Goal: Task Accomplishment & Management: Manage account settings

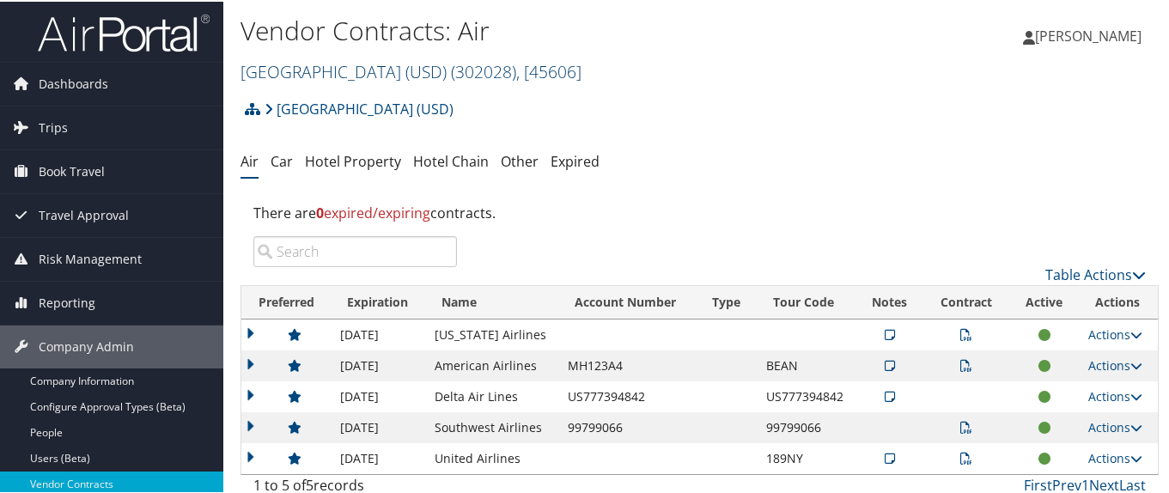
click at [316, 59] on link "[GEOGRAPHIC_DATA] (USD) ( 302028 ) , [ 45606 ]" at bounding box center [411, 69] width 341 height 23
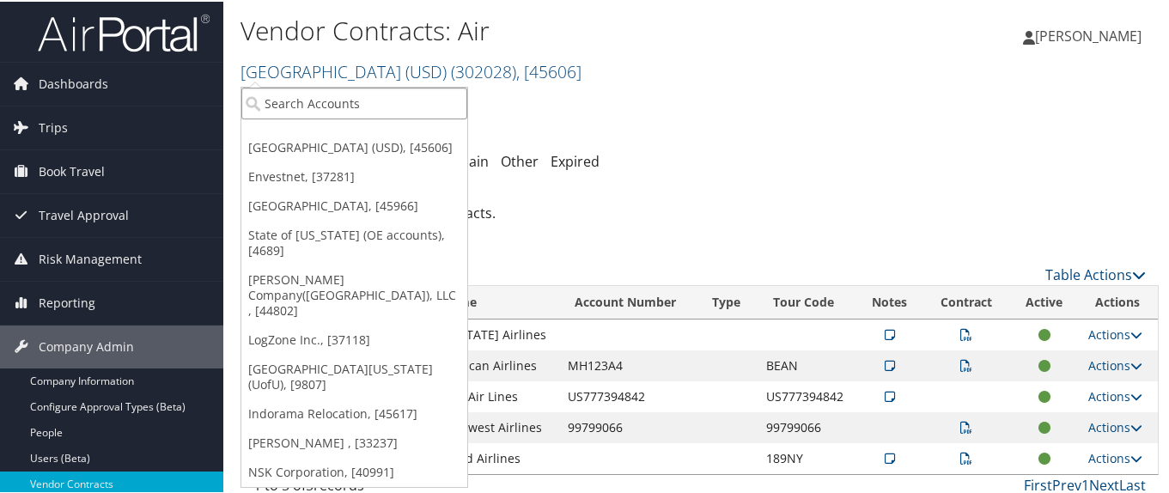
click at [298, 101] on input "search" at bounding box center [354, 102] width 226 height 32
type input "[PERSON_NAME]"
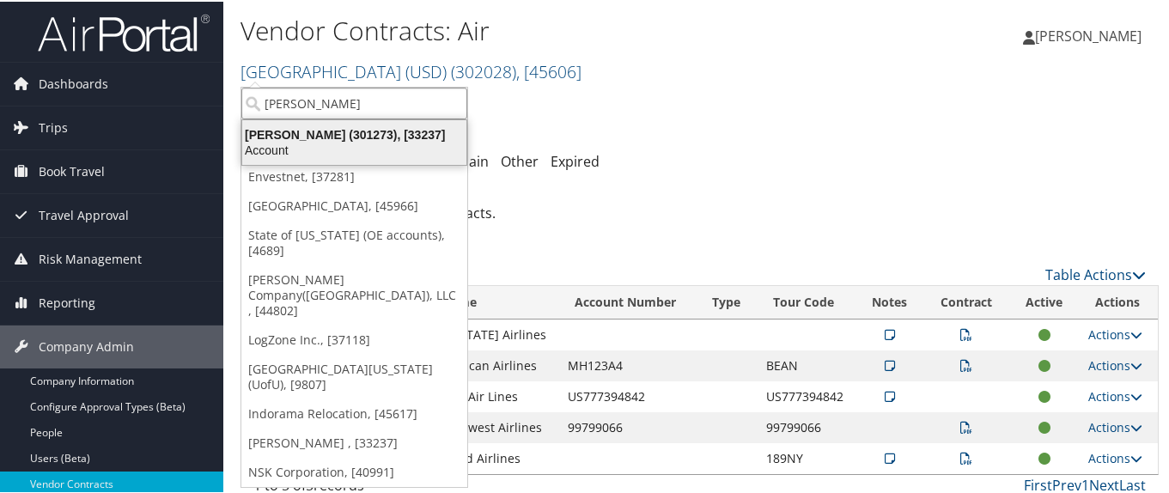
click at [307, 134] on div "[PERSON_NAME] (301273), [33237]" at bounding box center [354, 132] width 245 height 15
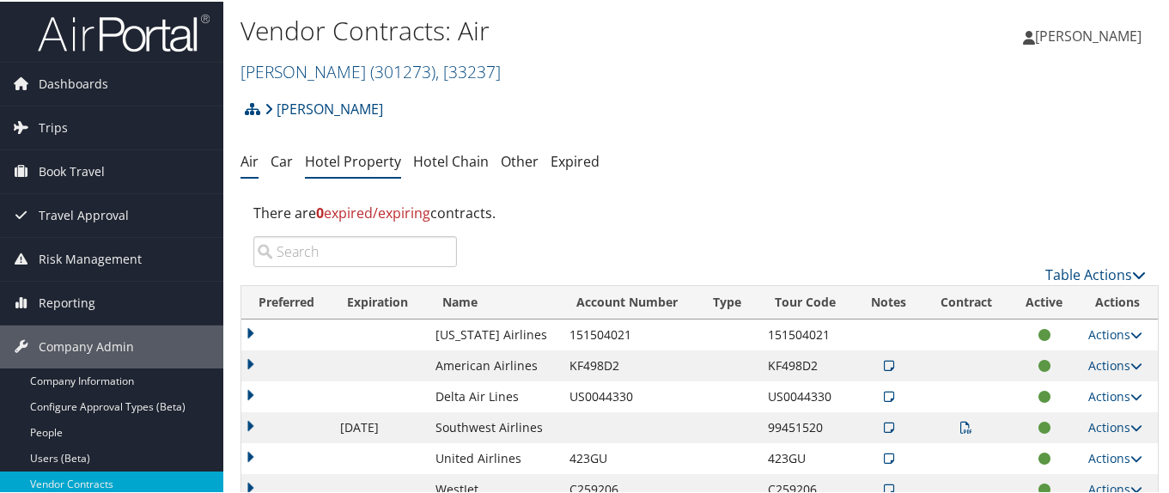
click at [340, 165] on link "Hotel Property" at bounding box center [353, 159] width 96 height 19
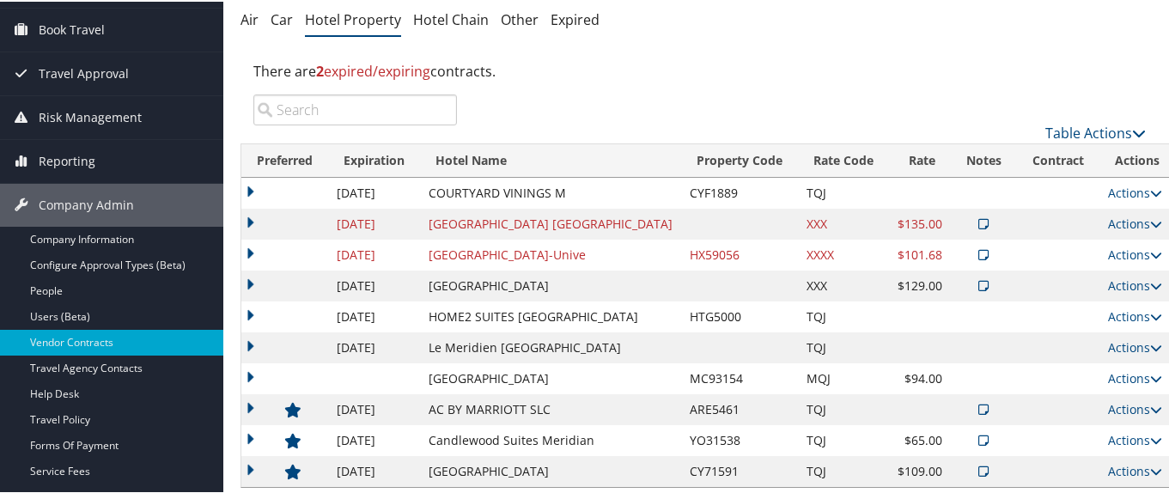
scroll to position [172, 0]
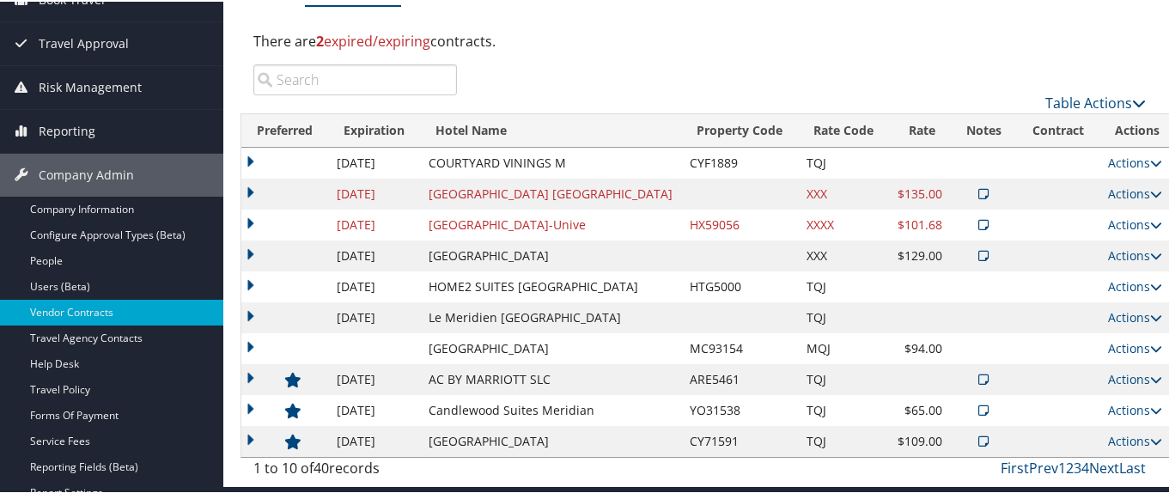
click at [298, 76] on input "search" at bounding box center [355, 78] width 204 height 31
paste input "93154"
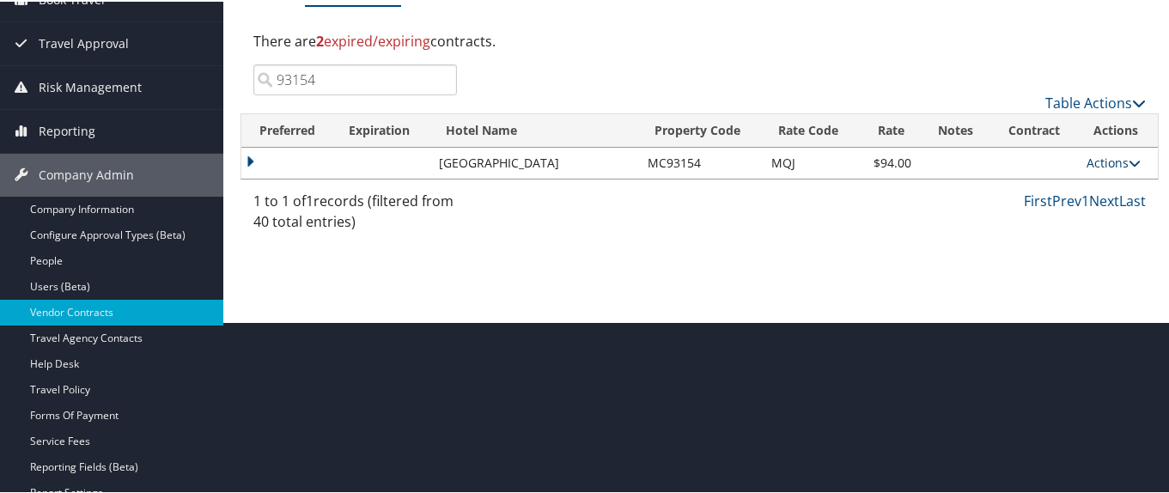
type input "93154"
drag, startPoint x: 1115, startPoint y: 156, endPoint x: 1117, endPoint y: 164, distance: 8.8
click at [1117, 164] on link "Actions" at bounding box center [1114, 161] width 54 height 16
click at [1133, 184] on link "Edit" at bounding box center [1115, 186] width 66 height 29
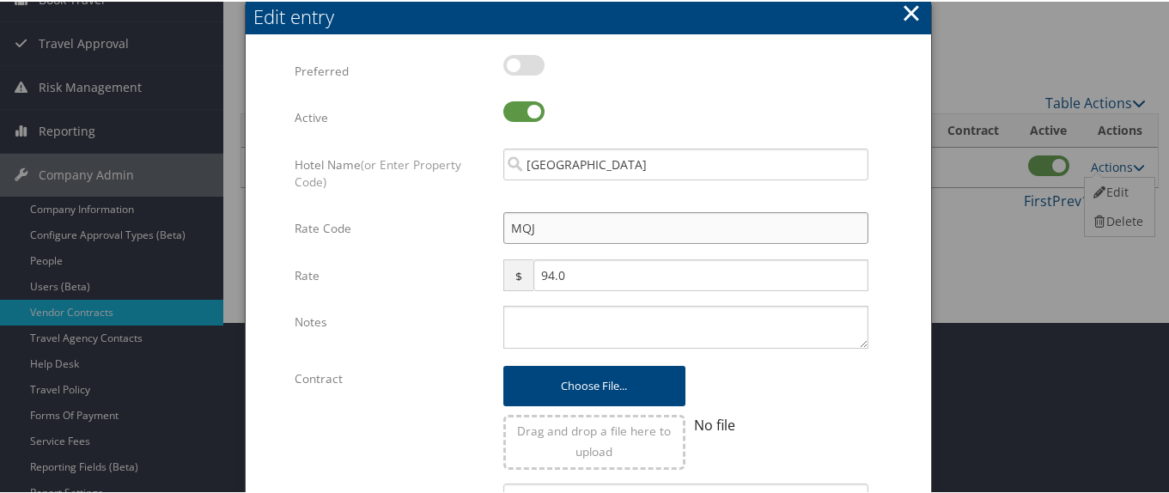
drag, startPoint x: 528, startPoint y: 226, endPoint x: 502, endPoint y: 229, distance: 26.8
click at [504, 229] on input "MQJ" at bounding box center [686, 227] width 365 height 32
type input "tJ"
checkbox input "true"
type input "t"
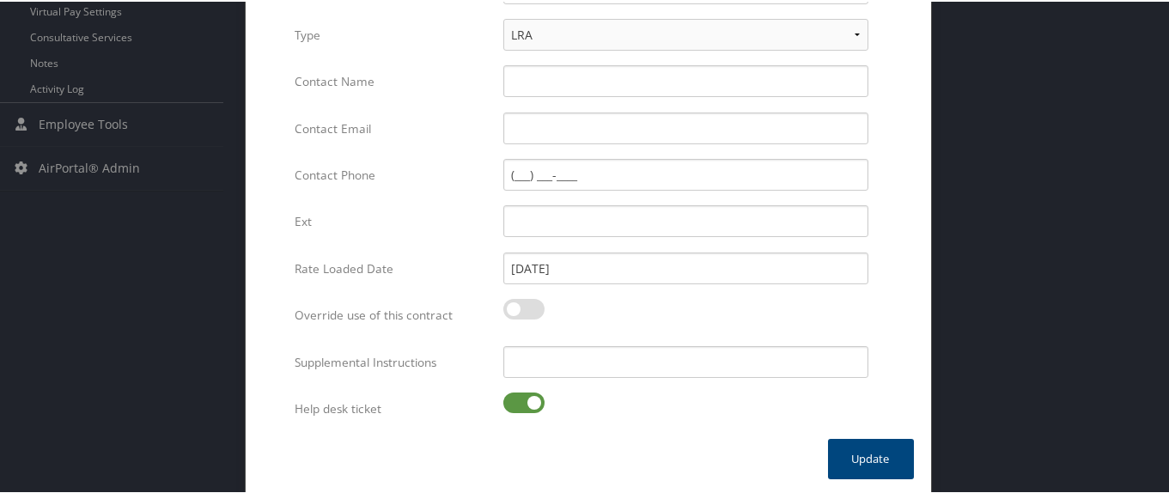
scroll to position [733, 0]
type input "TQJ"
click at [511, 397] on label at bounding box center [524, 398] width 41 height 21
click at [512, 397] on input "checkbox" at bounding box center [517, 401] width 11 height 11
checkbox input "false"
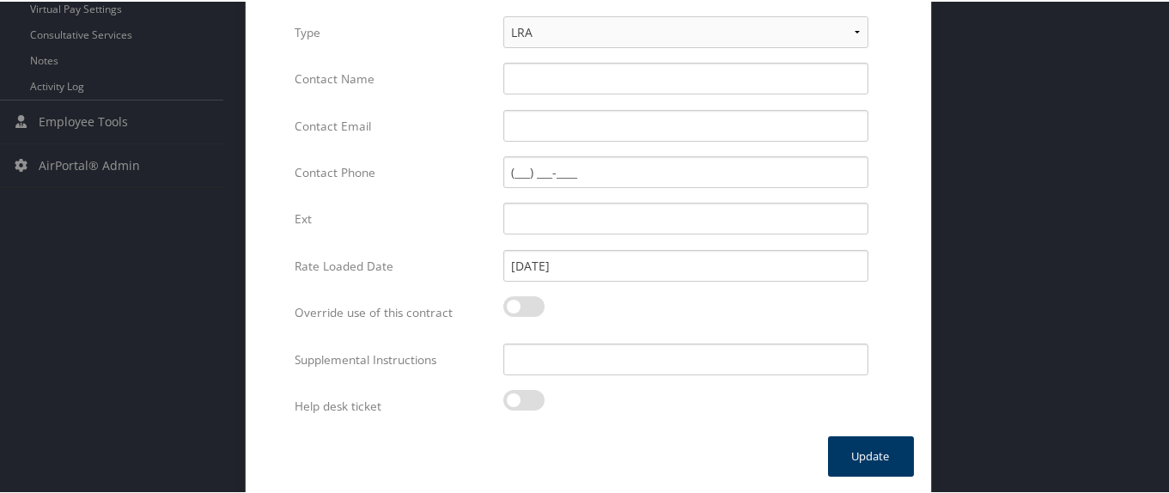
click at [869, 460] on button "Update" at bounding box center [871, 455] width 86 height 40
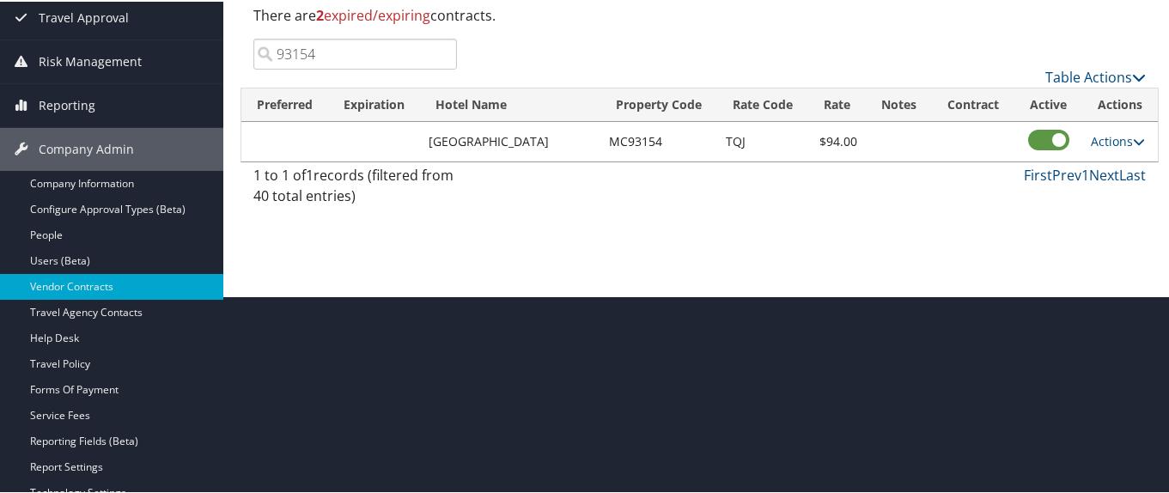
scroll to position [168, 0]
